Goal: Find specific page/section: Find specific page/section

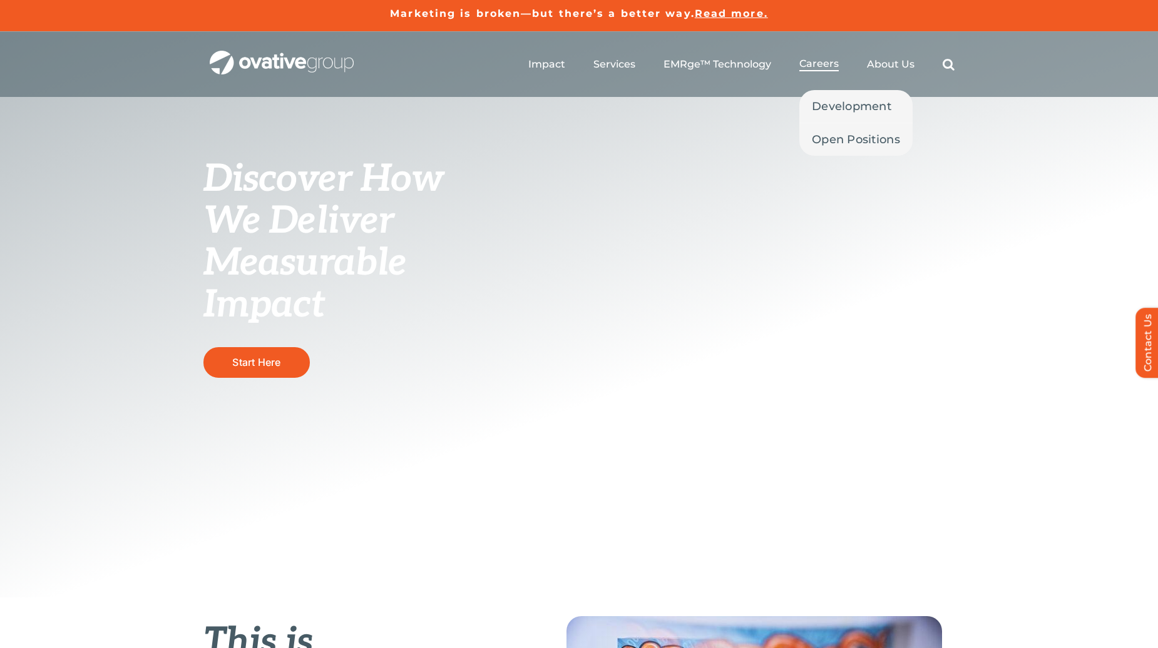
click at [817, 64] on span "Careers" at bounding box center [818, 64] width 39 height 13
click at [845, 136] on span "Open Positions" at bounding box center [856, 140] width 88 height 18
click at [827, 108] on span "Development" at bounding box center [851, 107] width 79 height 18
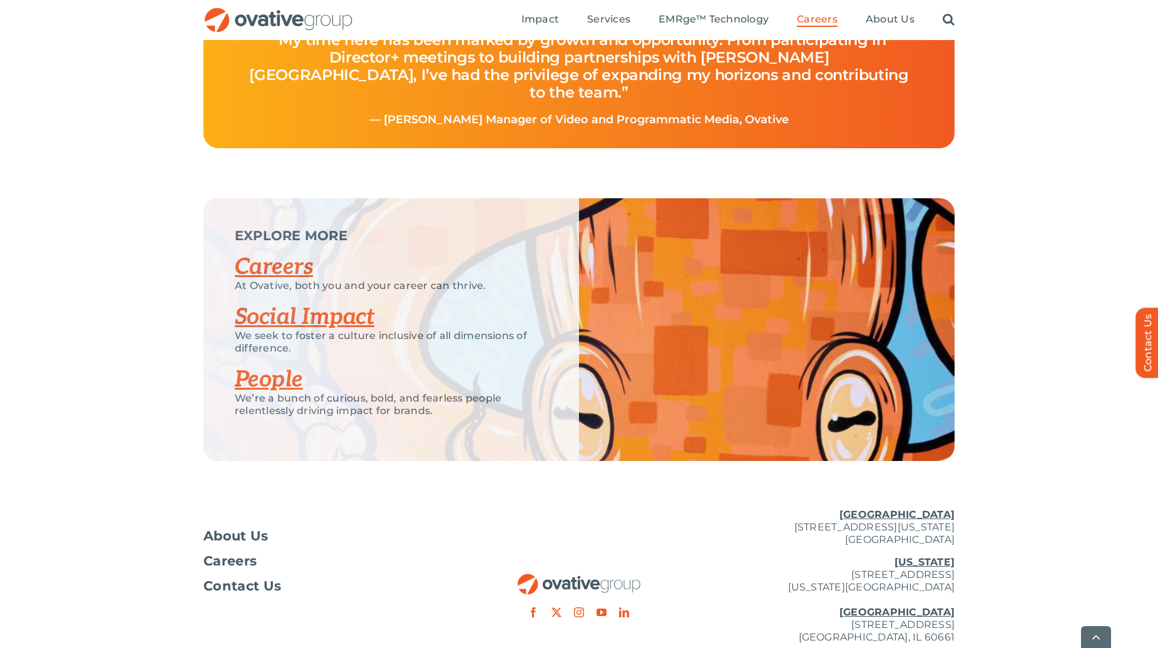
scroll to position [3004, 0]
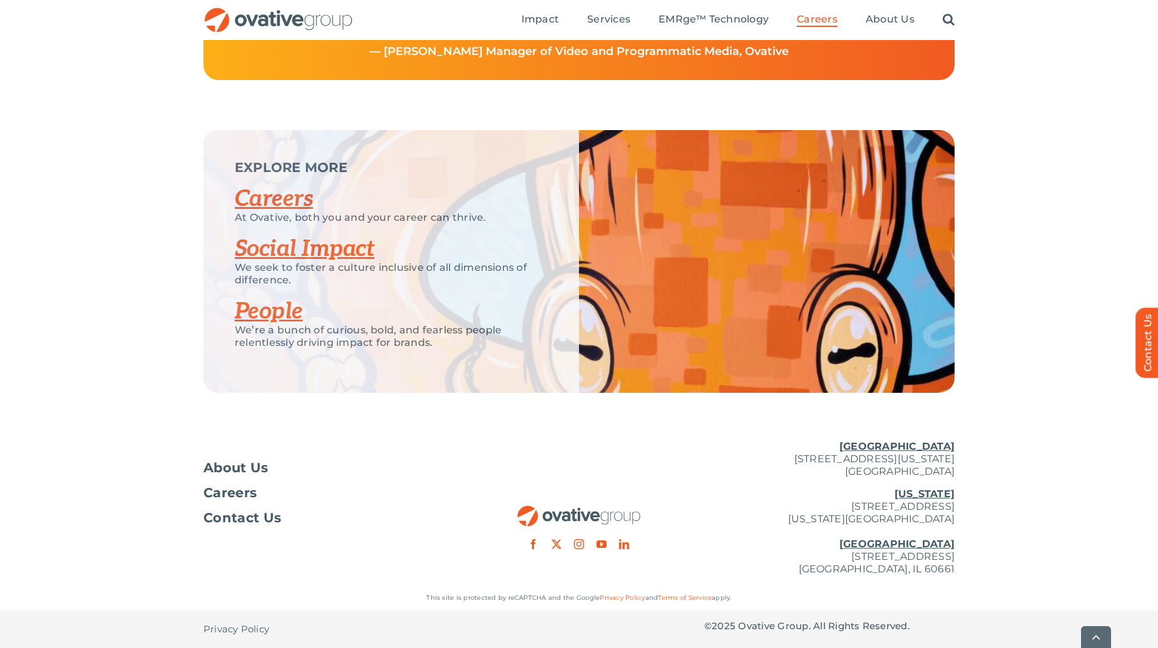
click at [272, 213] on link "Careers" at bounding box center [274, 199] width 78 height 28
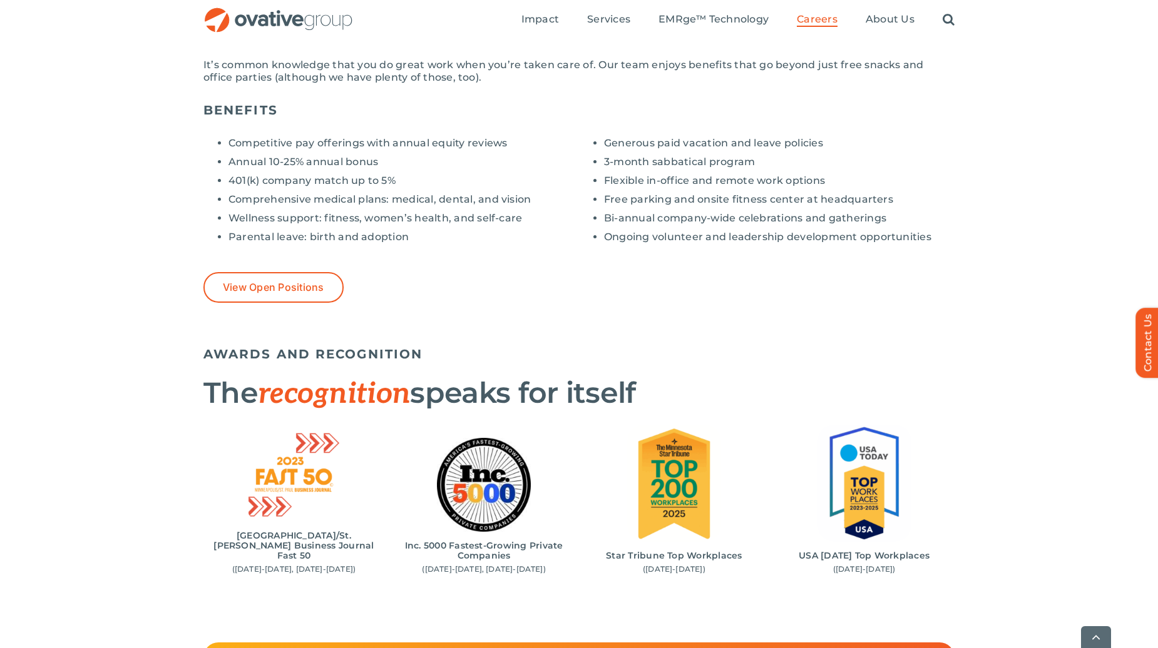
scroll to position [1001, 0]
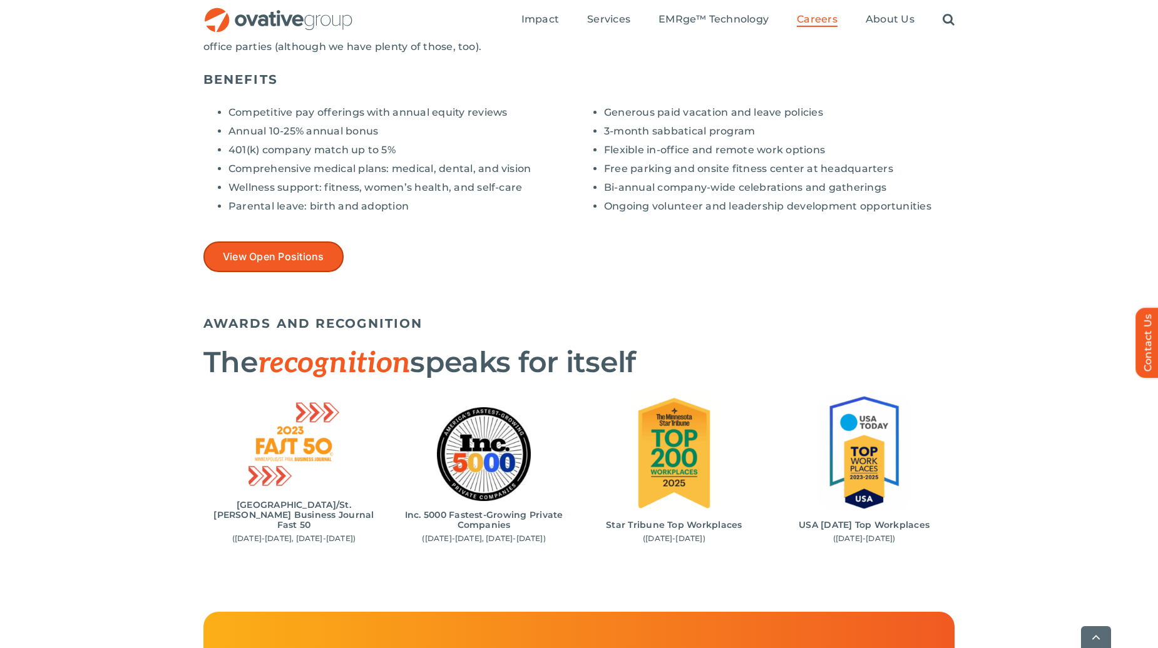
click at [254, 251] on span "View Open Positions" at bounding box center [273, 257] width 101 height 12
